Goal: Contribute content: Contribute content

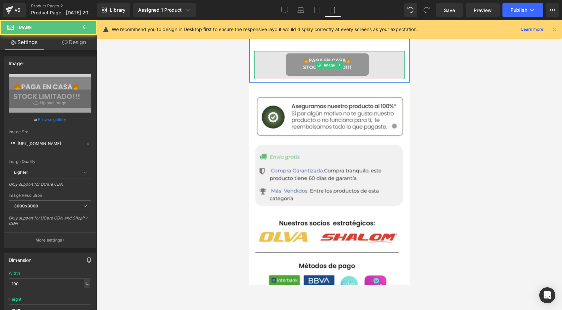
click at [303, 61] on img at bounding box center [329, 65] width 151 height 28
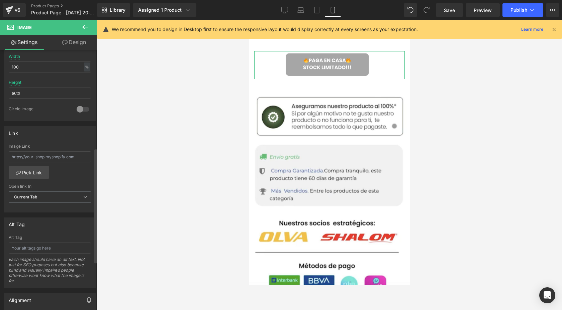
scroll to position [223, 0]
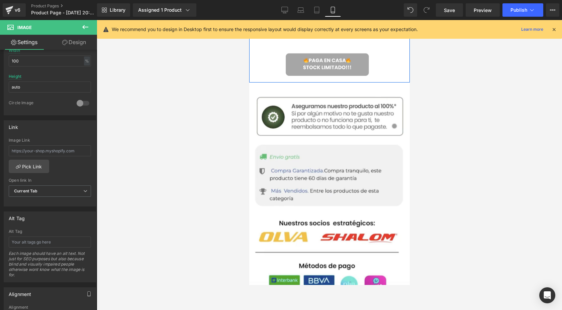
click at [325, 65] on span "Image" at bounding box center [329, 65] width 14 height 8
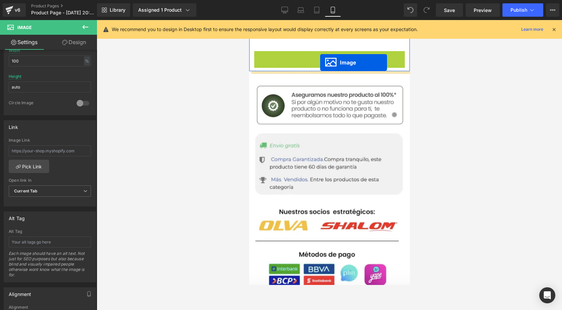
drag, startPoint x: 319, startPoint y: 65, endPoint x: 320, endPoint y: 61, distance: 3.4
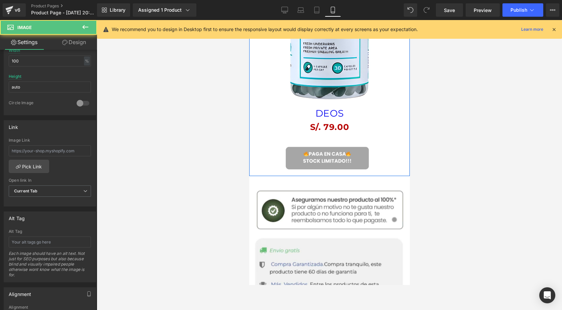
scroll to position [618, 0]
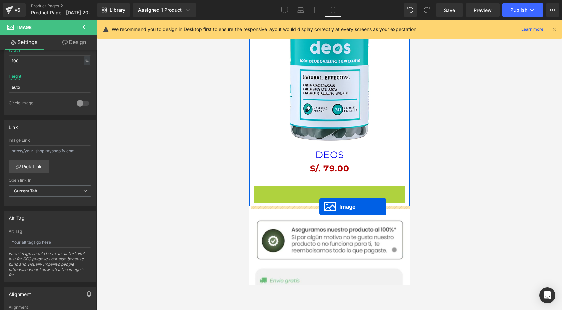
drag, startPoint x: 316, startPoint y: 198, endPoint x: 319, endPoint y: 207, distance: 10.1
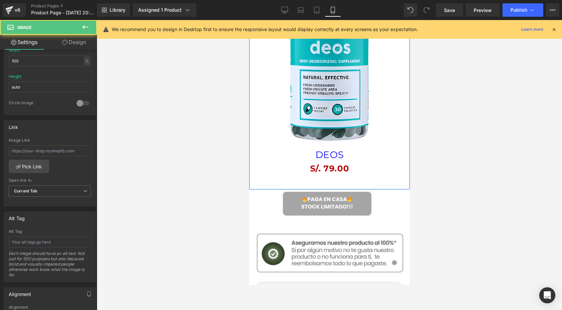
click at [319, 177] on div "Sale Off (P) Image DEOS (P) Title S/. 0 S/. 79.00 (P) Price Product" at bounding box center [329, 71] width 151 height 229
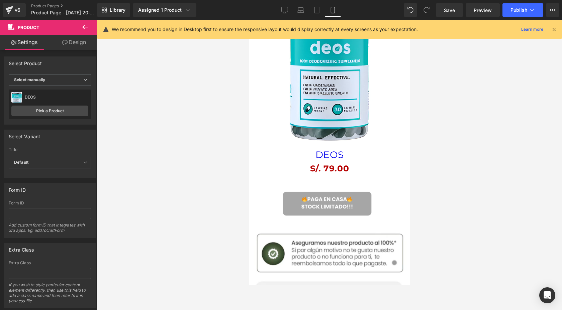
click at [192, 209] on div at bounding box center [329, 165] width 465 height 290
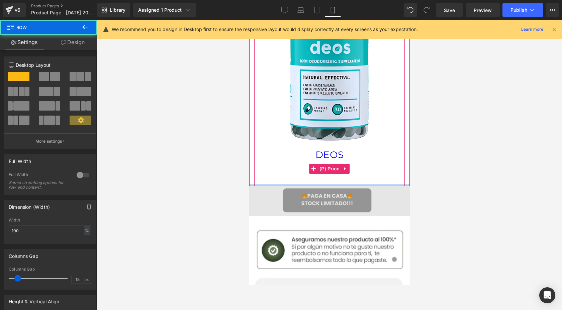
click at [336, 173] on div "Sale Off (P) Image DEOS (P) Title S/. 0 S/. 79.00 (P) Price Product Row" at bounding box center [329, 66] width 161 height 239
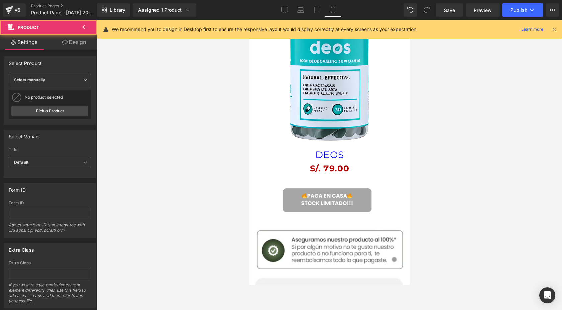
click at [337, 182] on div "Sale Off (P) Image DEOS (P) Title S/. 0 S/. 79.00 (P) Price Product" at bounding box center [329, 71] width 151 height 229
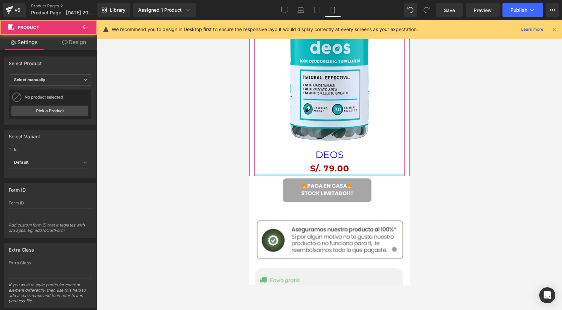
drag, startPoint x: 362, startPoint y: 182, endPoint x: 363, endPoint y: 171, distance: 11.7
click at [363, 170] on div "Sale Off (P) Image DEOS (P) Title S/. 0 S/. 79.00 (P) Price Product" at bounding box center [329, 66] width 151 height 219
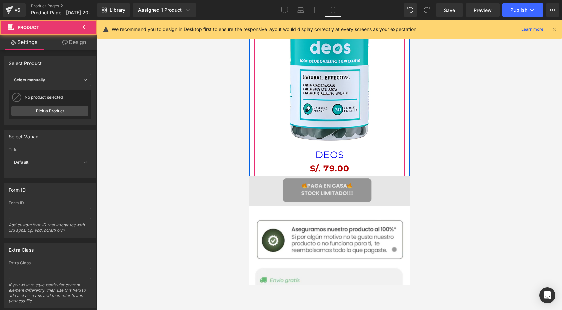
click at [340, 195] on img at bounding box center [329, 191] width 161 height 30
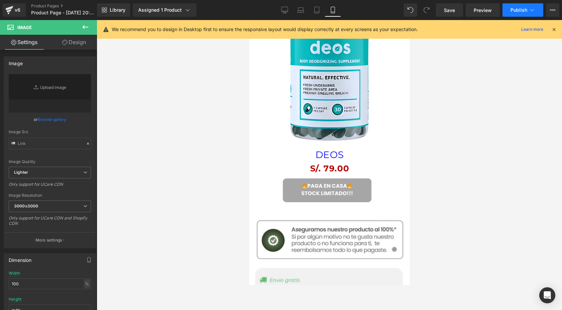
click at [522, 14] on button "Publish" at bounding box center [522, 9] width 41 height 13
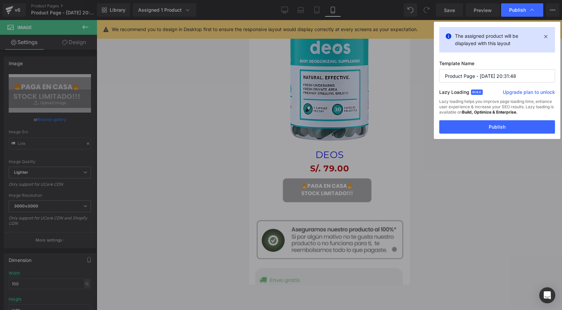
type input "[URL][DOMAIN_NAME]"
click at [484, 122] on button "Publish" at bounding box center [497, 126] width 116 height 13
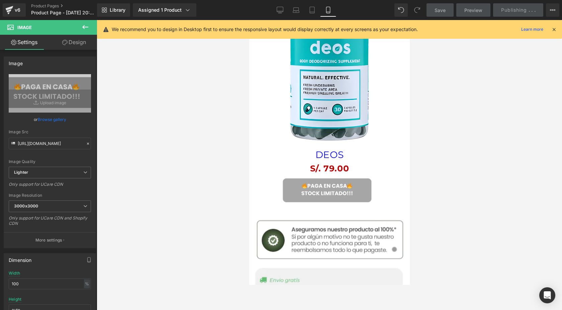
scroll to position [333, 0]
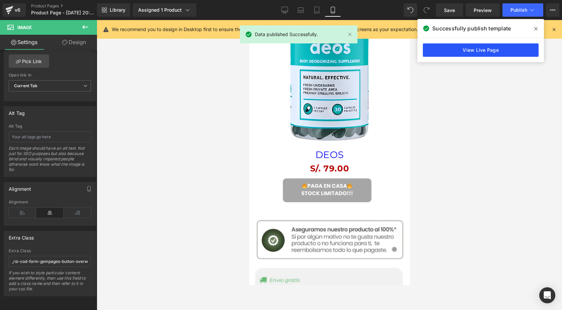
click at [484, 46] on link "View Live Page" at bounding box center [481, 49] width 116 height 13
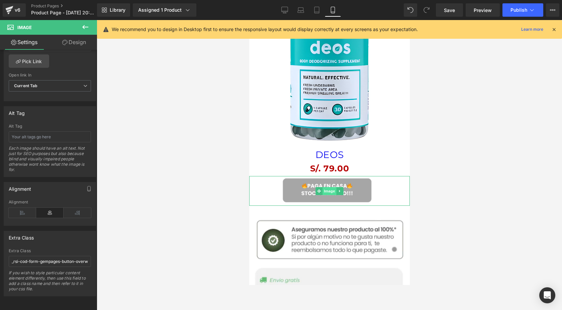
click at [332, 189] on span "Image" at bounding box center [329, 191] width 14 height 8
click at [319, 192] on icon at bounding box center [319, 191] width 4 height 4
click at [339, 190] on icon at bounding box center [340, 191] width 4 height 4
click at [36, 257] on input "_rsi-cod-form-gempages-button-overwrite _rsi-cod-form-is-gempage" at bounding box center [50, 261] width 82 height 11
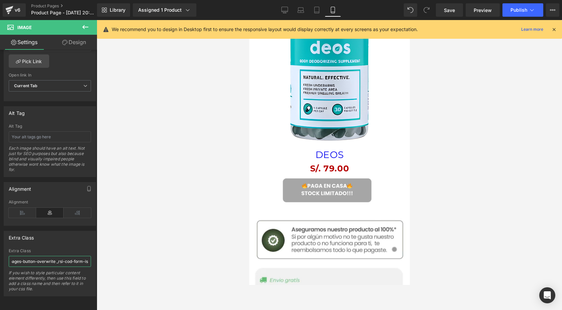
type input "_rsi-cod-form-gempages-button-overwrite_rsi-cod-form-is-gempage"
click at [183, 128] on div at bounding box center [329, 165] width 465 height 290
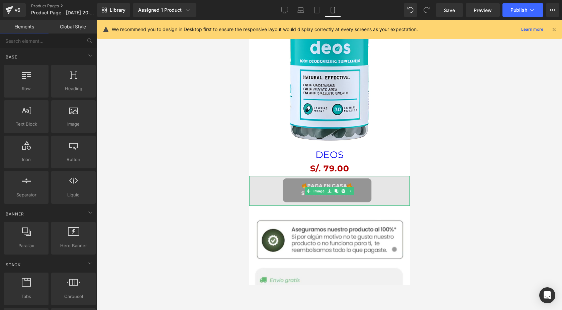
click at [302, 195] on img at bounding box center [329, 191] width 161 height 30
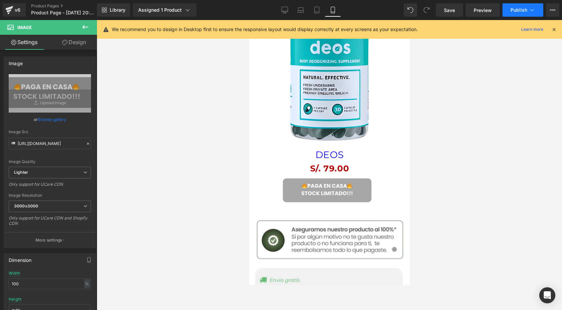
click at [518, 6] on button "Publish" at bounding box center [522, 9] width 41 height 13
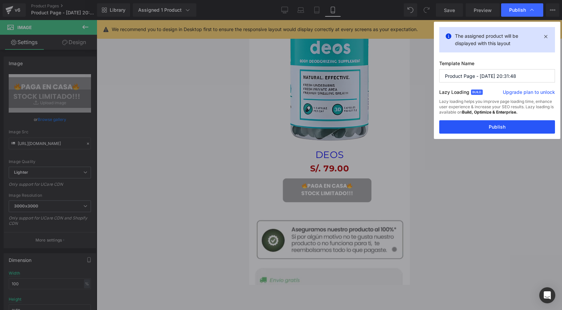
click at [488, 128] on button "Publish" at bounding box center [497, 126] width 116 height 13
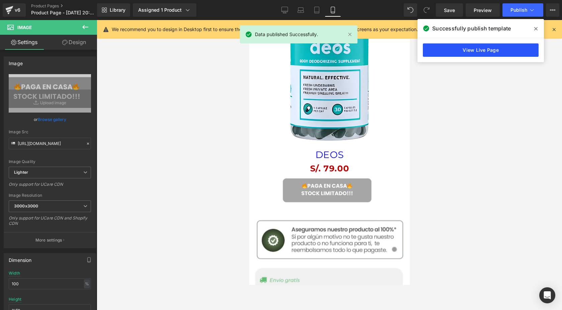
click at [500, 47] on link "View Live Page" at bounding box center [481, 49] width 116 height 13
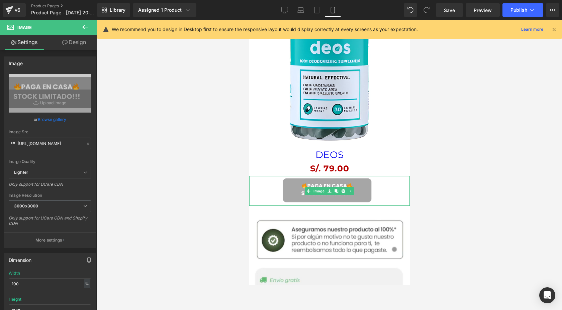
click at [281, 175] on div "Sale Off (P) Image DEOS (P) Title S/. 0 S/. 79.00 (P) Price Product Row" at bounding box center [329, 61] width 161 height 229
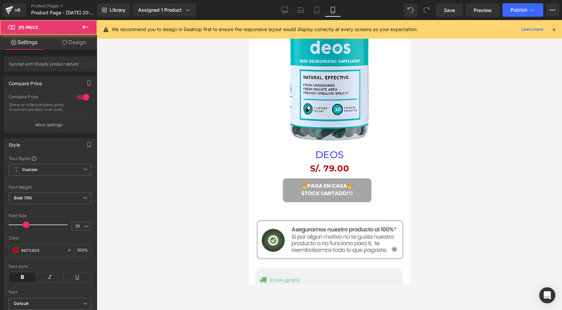
click at [85, 25] on icon at bounding box center [85, 27] width 8 height 8
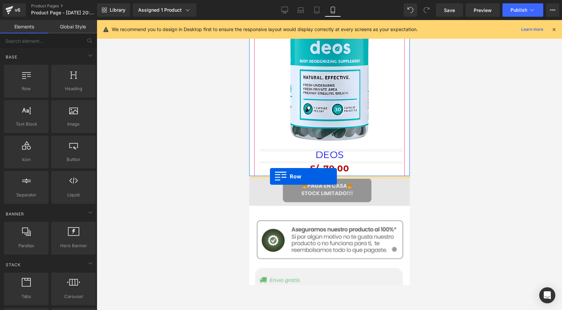
drag, startPoint x: 278, startPoint y: 104, endPoint x: 270, endPoint y: 177, distance: 73.4
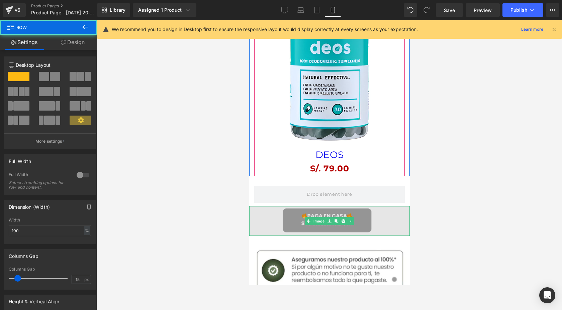
click at [308, 222] on div "Image" at bounding box center [329, 221] width 161 height 30
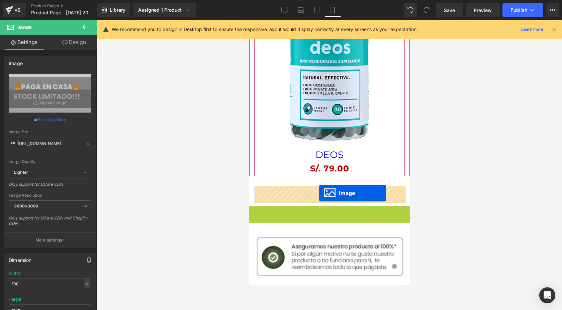
drag, startPoint x: 318, startPoint y: 220, endPoint x: 319, endPoint y: 194, distance: 26.4
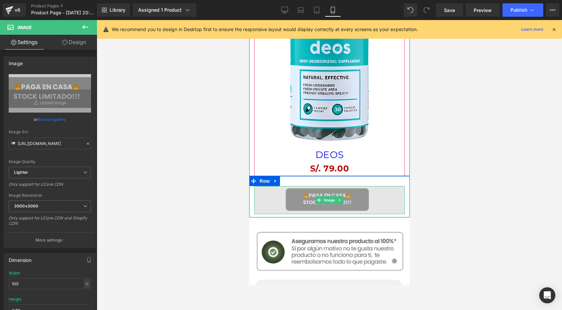
click at [302, 197] on img at bounding box center [329, 200] width 151 height 28
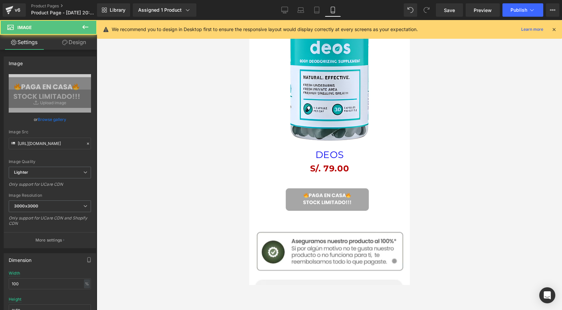
click at [221, 137] on div at bounding box center [329, 165] width 465 height 290
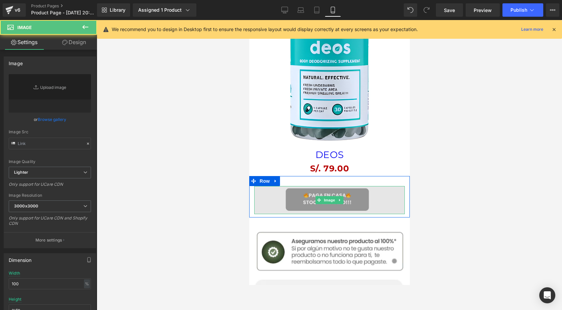
click at [312, 203] on img at bounding box center [329, 200] width 151 height 28
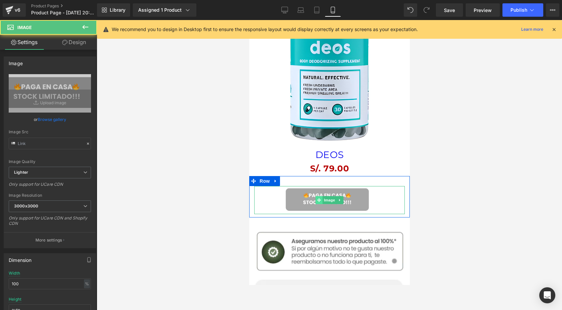
type input "[URL][DOMAIN_NAME]"
click at [317, 202] on icon at bounding box center [319, 200] width 4 height 4
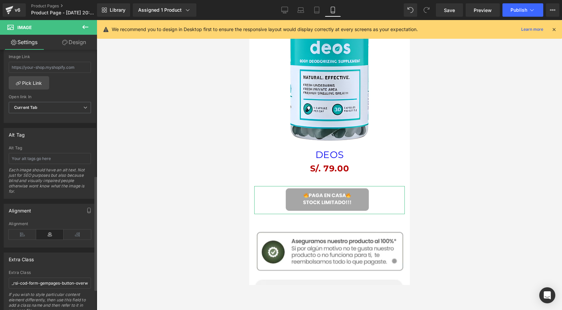
scroll to position [330, 0]
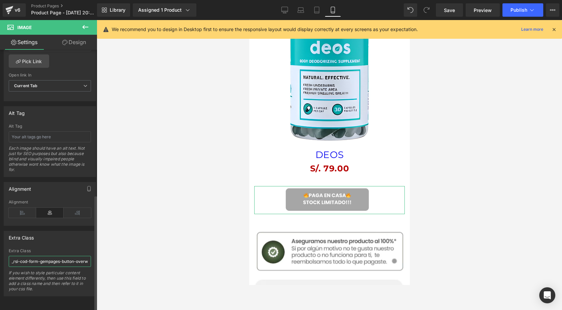
click at [62, 264] on input "_rsi-cod-form-gempages-button-overwrite_rsi-cod-form-is-gempage" at bounding box center [50, 261] width 82 height 11
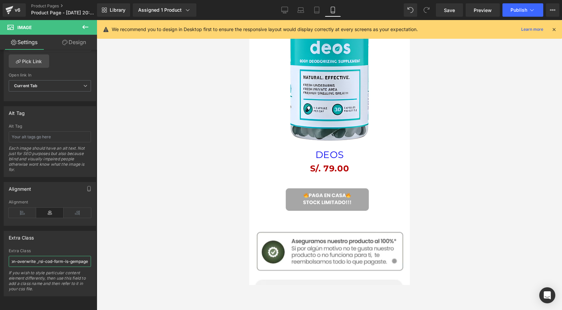
type input "_rsi-cod-form-gempages-button-overwrite _rsi-cod-form-is-gempage"
click at [66, 216] on div "Alignment" at bounding box center [50, 213] width 82 height 26
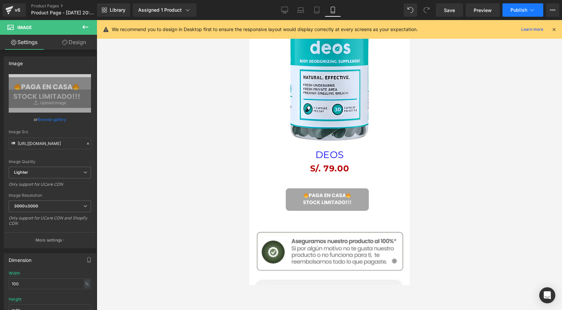
click at [521, 9] on span "Publish" at bounding box center [518, 9] width 17 height 5
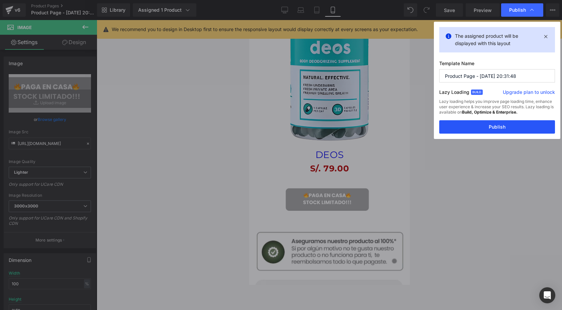
click at [496, 125] on button "Publish" at bounding box center [497, 126] width 116 height 13
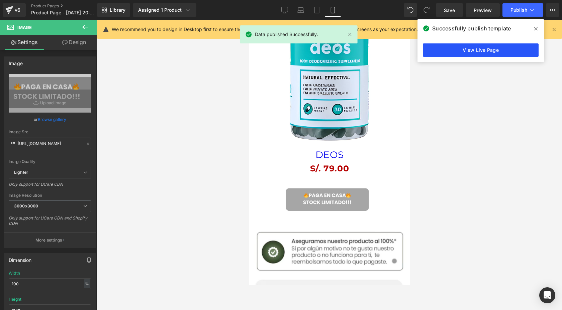
click at [469, 53] on link "View Live Page" at bounding box center [481, 49] width 116 height 13
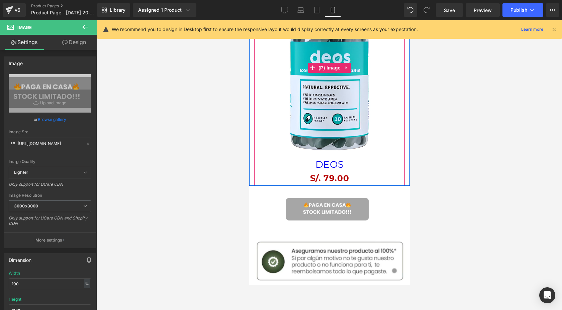
scroll to position [606, 0]
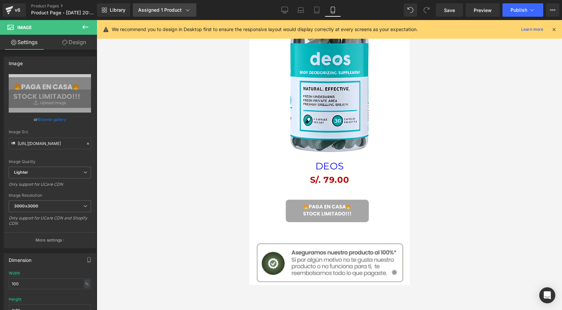
click at [179, 14] on link "Assigned 1 Product" at bounding box center [165, 9] width 64 height 13
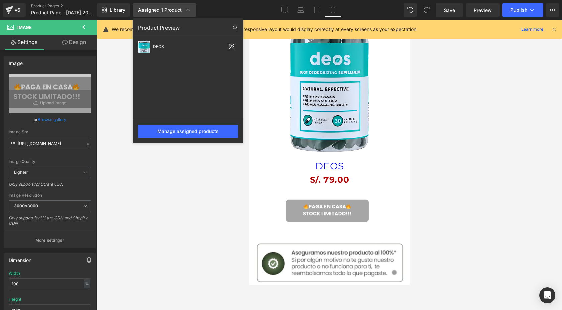
click at [180, 13] on div "Assigned 1 Product" at bounding box center [164, 10] width 53 height 7
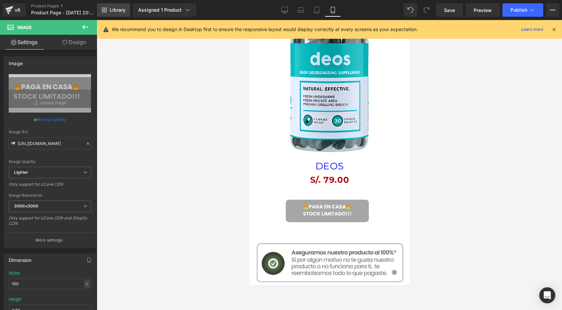
click at [122, 11] on span "Library" at bounding box center [118, 10] width 16 height 6
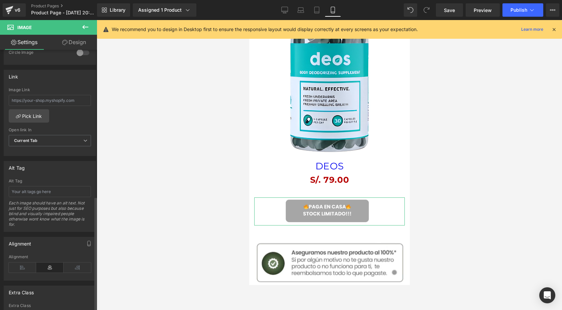
scroll to position [333, 0]
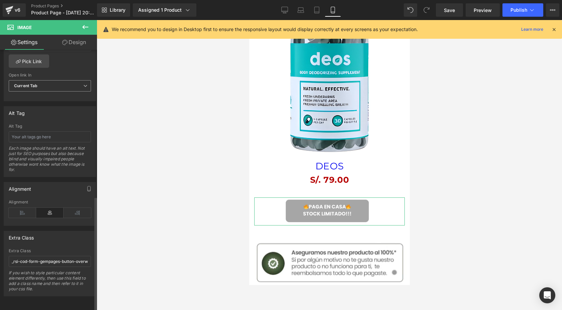
click at [54, 83] on span "Current Tab" at bounding box center [50, 86] width 82 height 12
click at [54, 83] on span "Current Tab" at bounding box center [49, 86] width 80 height 12
click at [58, 262] on div "Extra Class _rsi-cod-form-gempages-button-overwrite _rsi-cod-form-is-gempage If…" at bounding box center [50, 272] width 82 height 47
click at [59, 261] on input "_rsi-cod-form-gempages-button-overwrite _rsi-cod-form-is-gempage" at bounding box center [50, 261] width 82 height 11
click at [56, 263] on div "Extra Class _rsi-cod-form-gempages-button-overwrite _rsi-cod-form-is-gempage If…" at bounding box center [50, 272] width 82 height 47
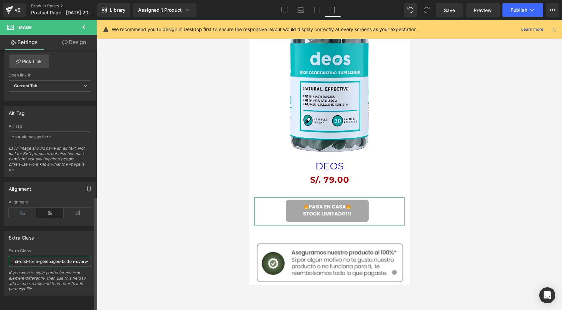
click at [56, 260] on input "_rsi-cod-form-gempages-button-overwrite _rsi-cod-form-is-gempage" at bounding box center [50, 261] width 82 height 11
click at [11, 258] on input "_rsi-cod-form-gempages-button-overwrite _rsi-cod-form-is-gempage" at bounding box center [50, 261] width 82 height 11
click at [39, 238] on div "Extra Class" at bounding box center [50, 237] width 92 height 13
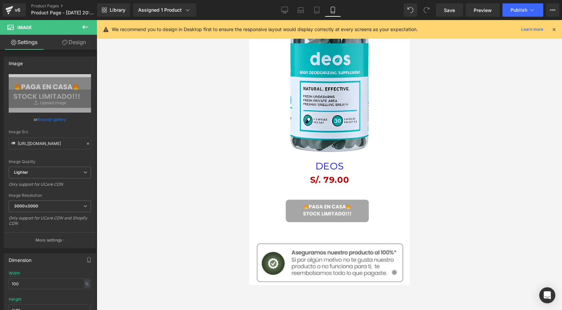
click at [378, 26] on p "We recommend you to design in Desktop first to ensure the responsive layout wou…" at bounding box center [265, 29] width 306 height 7
click at [524, 30] on link "Learn more" at bounding box center [531, 29] width 27 height 8
click at [520, 14] on button "Publish" at bounding box center [522, 9] width 41 height 13
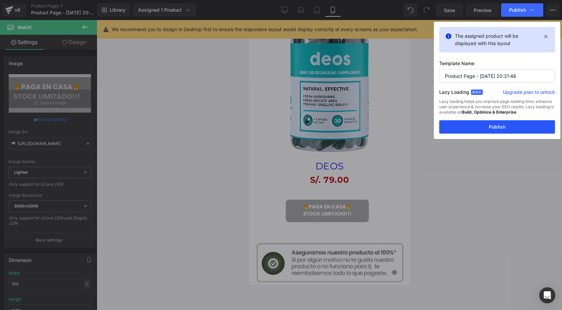
click at [479, 126] on button "Publish" at bounding box center [497, 126] width 116 height 13
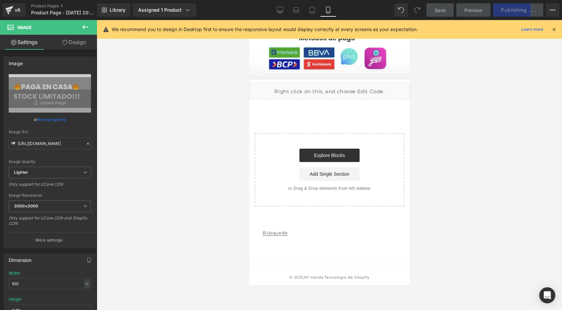
scroll to position [980, 0]
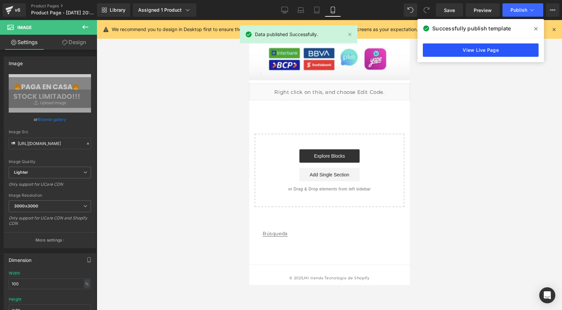
click at [475, 56] on link "View Live Page" at bounding box center [481, 49] width 116 height 13
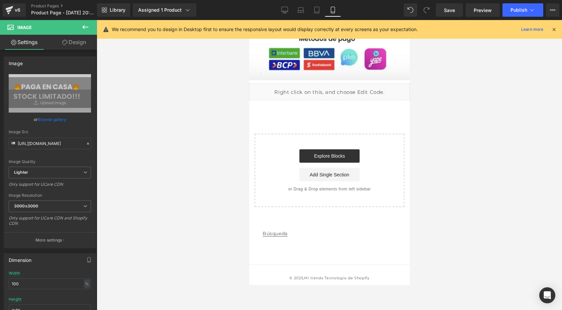
click at [81, 47] on link "Design" at bounding box center [74, 42] width 48 height 15
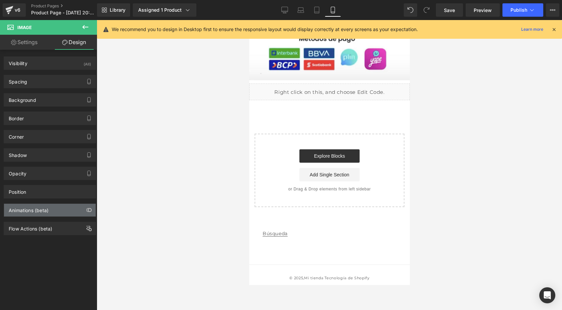
click at [48, 213] on div "Animations (beta)" at bounding box center [50, 210] width 92 height 13
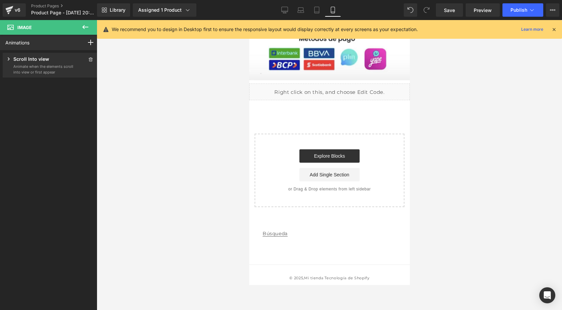
click at [59, 70] on p "Animate when the elements scroll into view or first appear" at bounding box center [43, 69] width 60 height 11
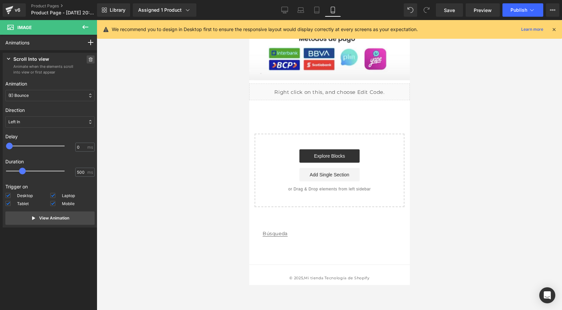
click at [88, 59] on icon at bounding box center [90, 60] width 5 height 4
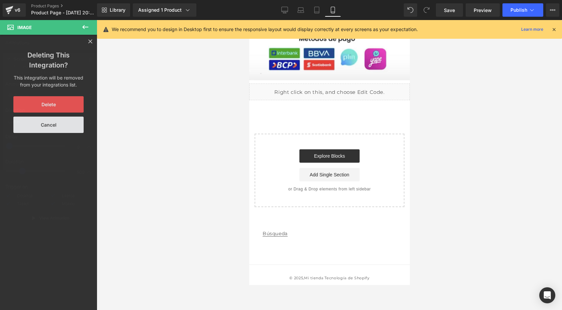
click at [63, 108] on button "Delete" at bounding box center [48, 104] width 70 height 16
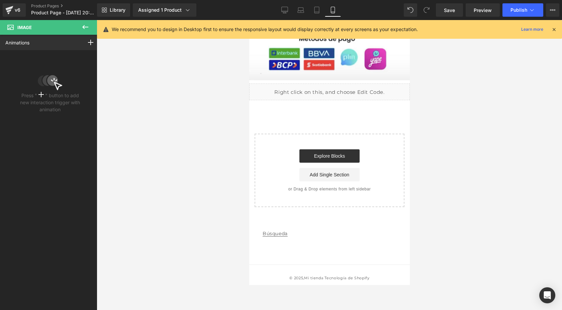
click at [87, 28] on icon at bounding box center [85, 27] width 8 height 8
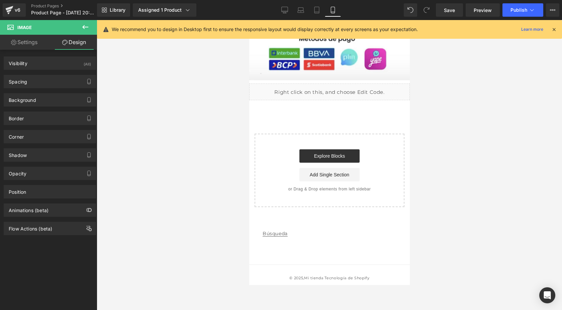
click at [33, 40] on link "Settings" at bounding box center [24, 42] width 48 height 15
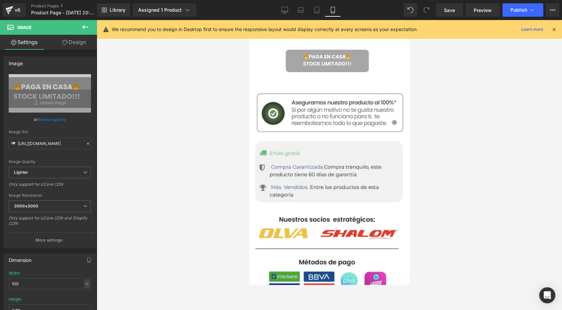
scroll to position [746, 0]
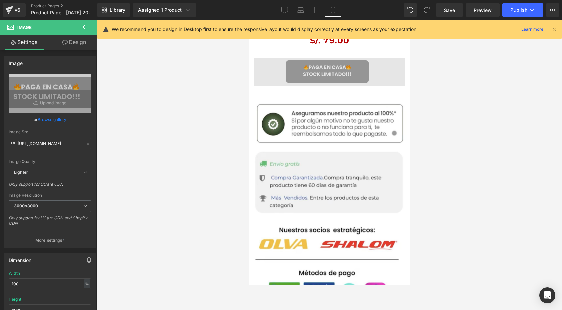
click at [334, 63] on img at bounding box center [329, 72] width 151 height 28
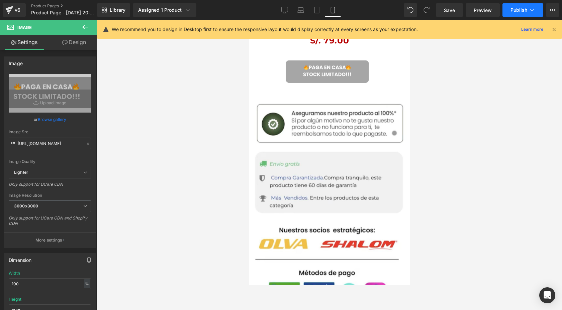
click at [518, 6] on button "Publish" at bounding box center [522, 9] width 41 height 13
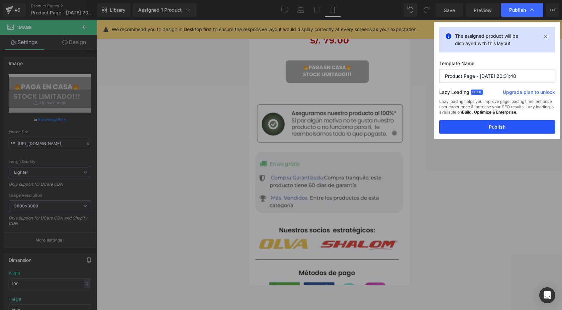
click at [487, 124] on button "Publish" at bounding box center [497, 126] width 116 height 13
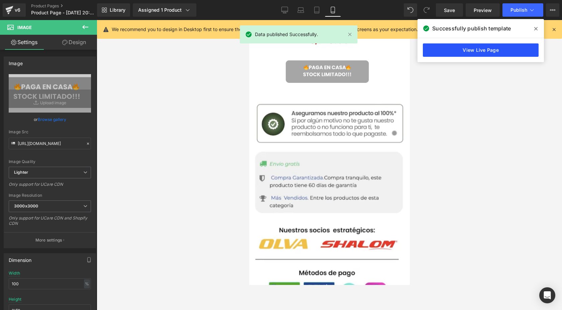
click at [502, 49] on link "View Live Page" at bounding box center [481, 49] width 116 height 13
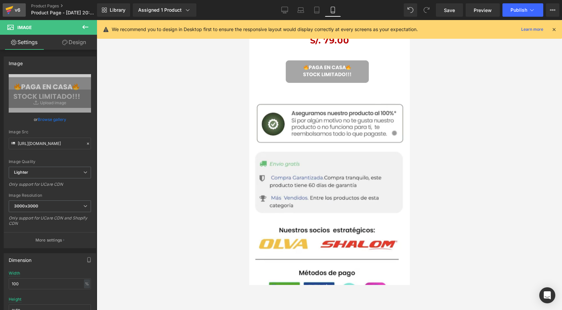
click at [9, 15] on icon at bounding box center [9, 10] width 8 height 17
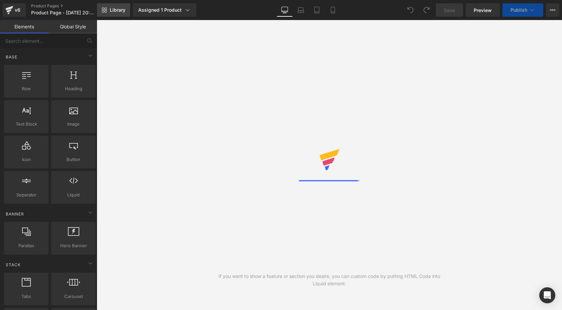
click at [117, 11] on span "Library" at bounding box center [118, 10] width 16 height 6
click at [63, 4] on link "Product Pages" at bounding box center [69, 5] width 77 height 5
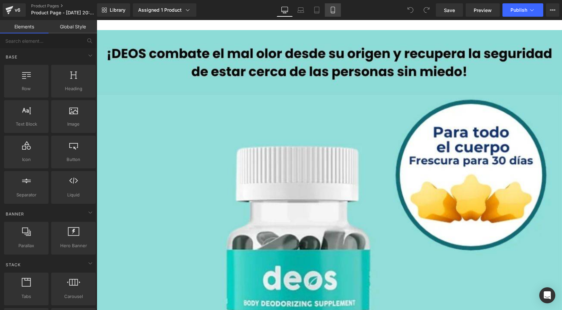
click at [328, 8] on link "Mobile" at bounding box center [333, 9] width 16 height 13
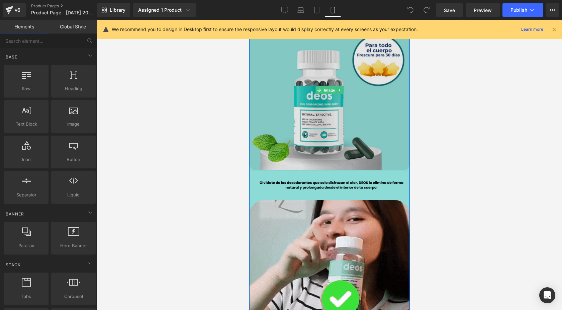
scroll to position [8, 0]
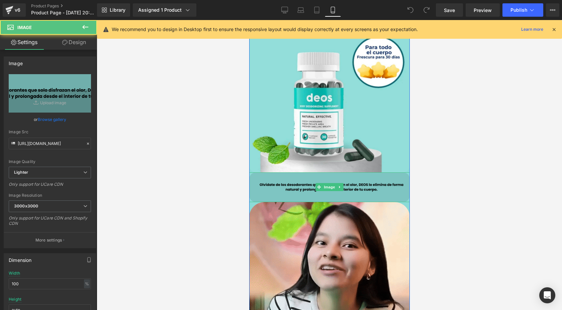
click at [349, 193] on img at bounding box center [329, 188] width 161 height 30
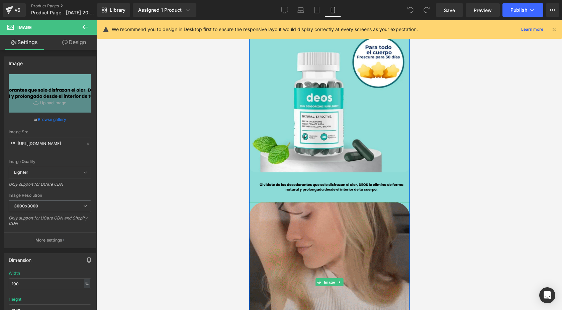
click at [314, 226] on img at bounding box center [329, 282] width 161 height 161
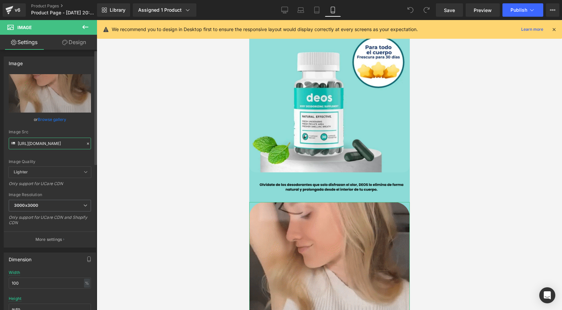
click at [53, 140] on input "https://media2.giphy.com/media/v1.Y2lkPTc5MGI3NjExcnBrZnQzczI4aGRvdnM2MjI2Y3phb…" at bounding box center [50, 144] width 82 height 12
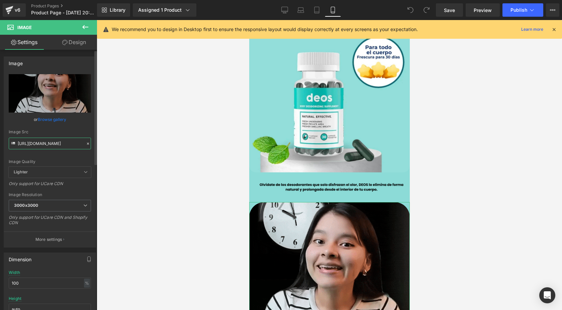
click at [53, 140] on input "https://media2.giphy.com/media/v1.Y2lkPTc5MGI3NjExcnBrZnQzczI4aGRvdnM2MjI2Y3phb…" at bounding box center [50, 144] width 82 height 12
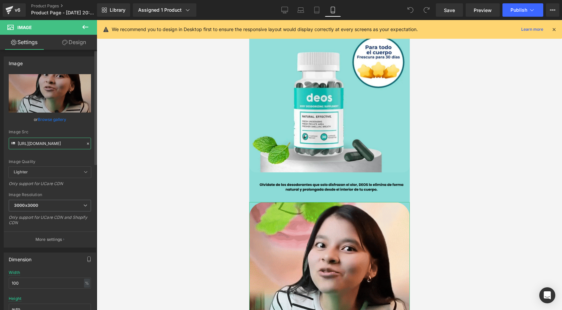
click at [53, 140] on input "https://media2.giphy.com/media/v1.Y2lkPTc5MGI3NjExcnBrZnQzczI4aGRvdnM2MjI2Y3phb…" at bounding box center [50, 144] width 82 height 12
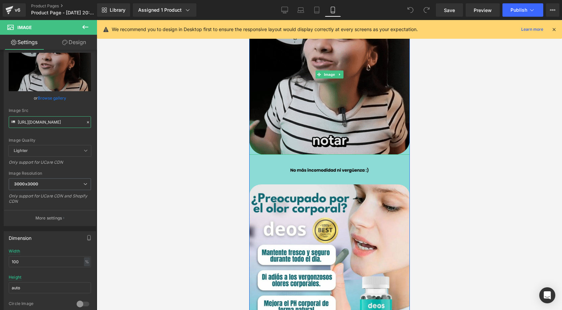
scroll to position [226, 0]
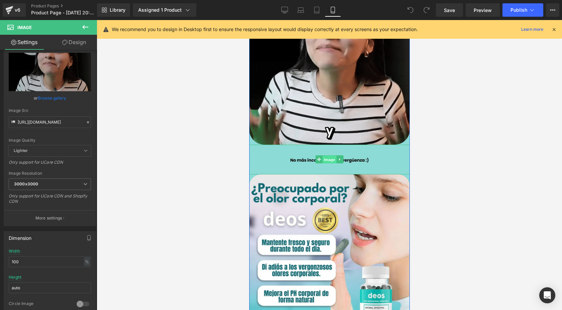
click at [323, 156] on span "Image" at bounding box center [329, 160] width 14 height 8
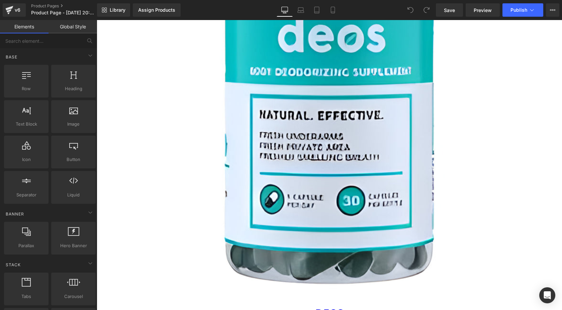
scroll to position [1807, 0]
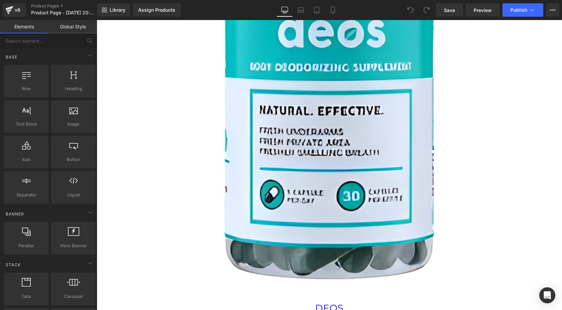
click at [282, 103] on img at bounding box center [329, 59] width 231 height 488
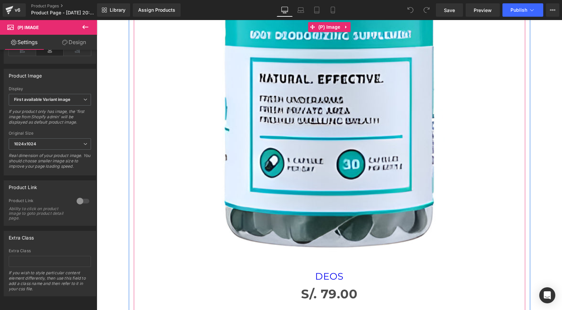
scroll to position [1919, 0]
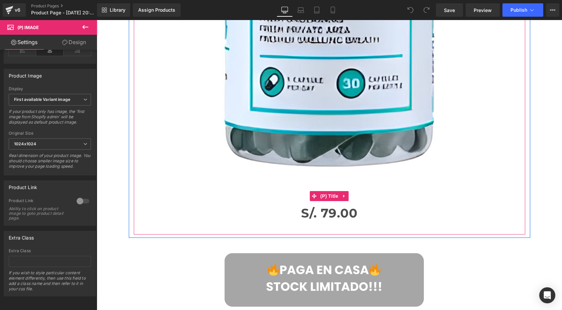
click at [321, 200] on div "DEOS (P) Title" at bounding box center [329, 196] width 385 height 12
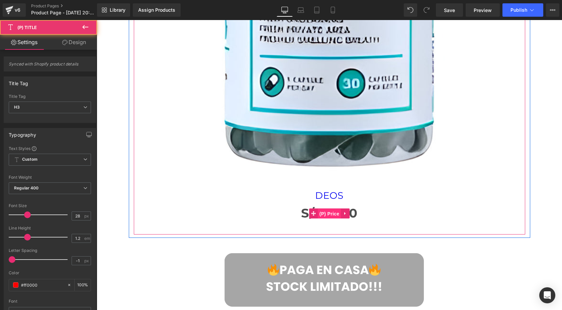
click at [320, 217] on span "(P) Price" at bounding box center [329, 214] width 23 height 10
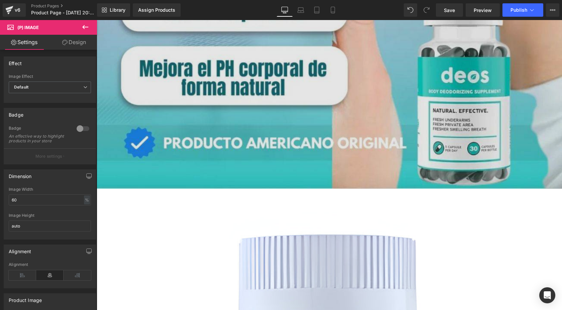
scroll to position [1448, 0]
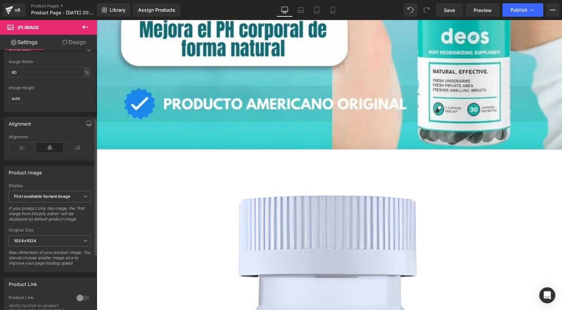
scroll to position [0, 0]
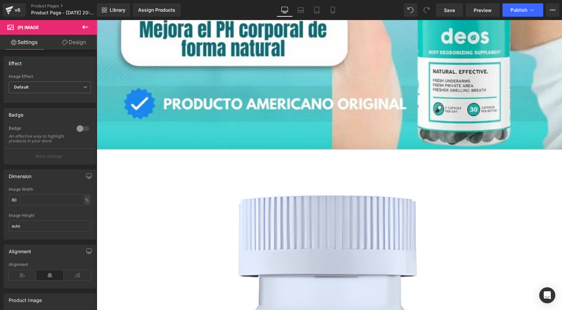
click at [80, 40] on link "Design" at bounding box center [74, 42] width 48 height 15
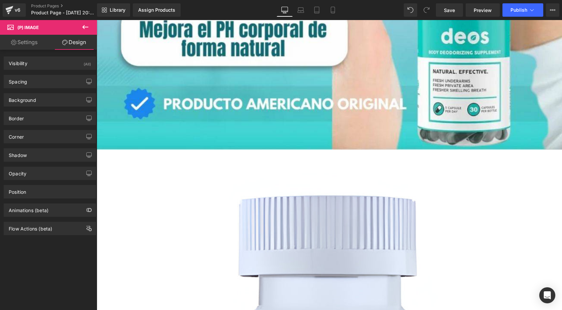
click at [26, 37] on link "Settings" at bounding box center [24, 42] width 48 height 15
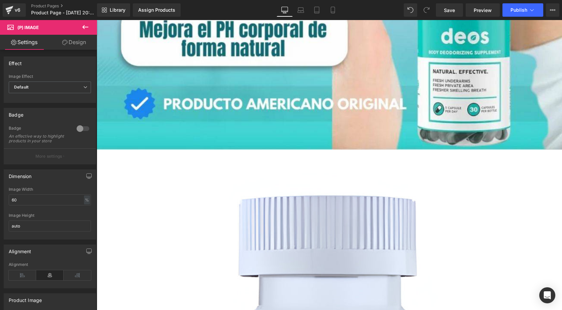
click at [78, 31] on button at bounding box center [85, 27] width 23 height 15
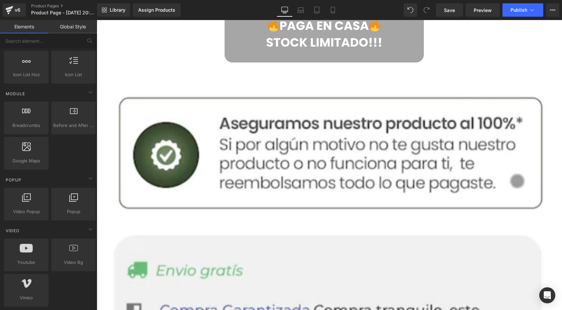
scroll to position [2188, 0]
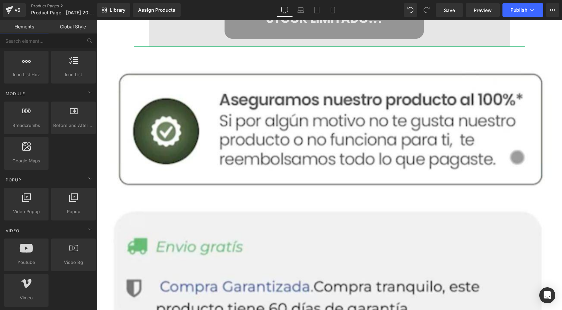
click at [314, 33] on img at bounding box center [329, 13] width 361 height 67
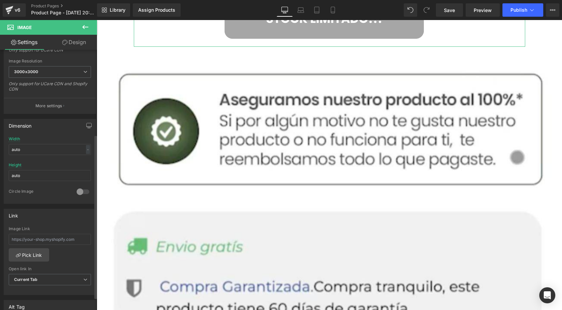
scroll to position [333, 0]
